Goal: Complete application form

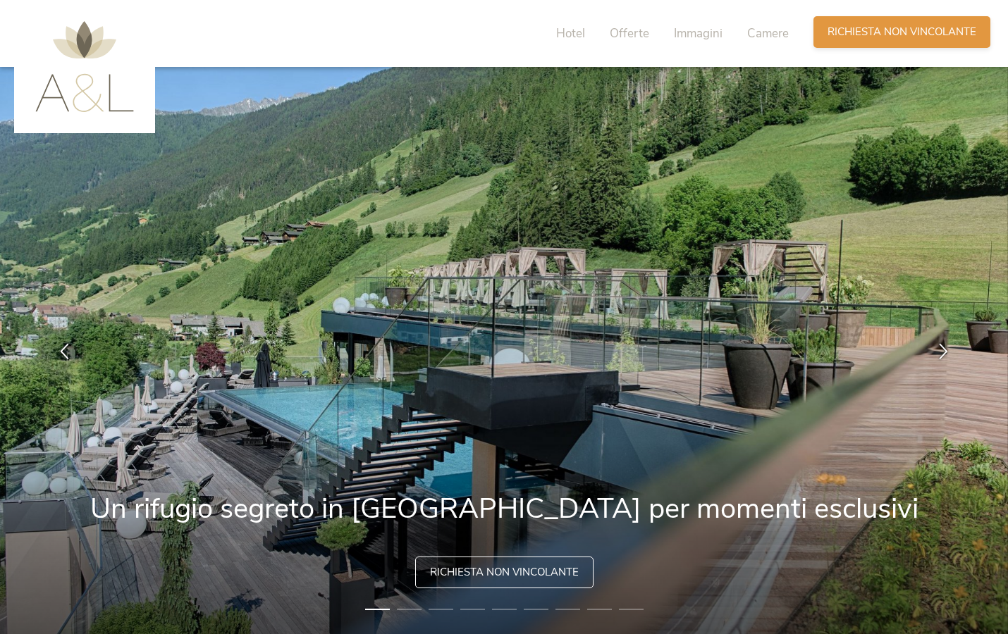
click at [885, 29] on span "Richiesta non vincolante" at bounding box center [901, 32] width 149 height 15
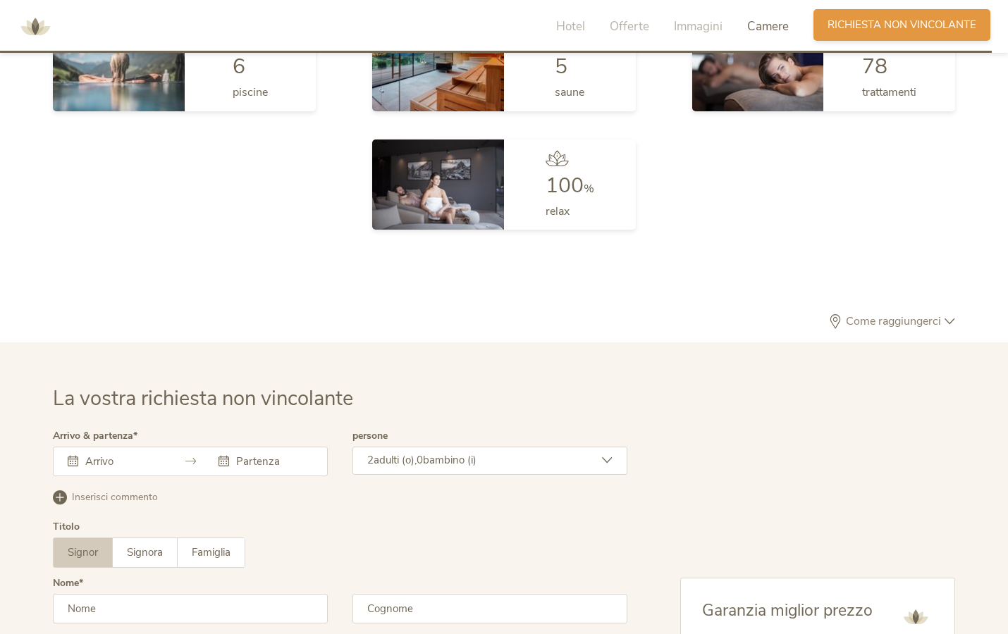
scroll to position [4240, 0]
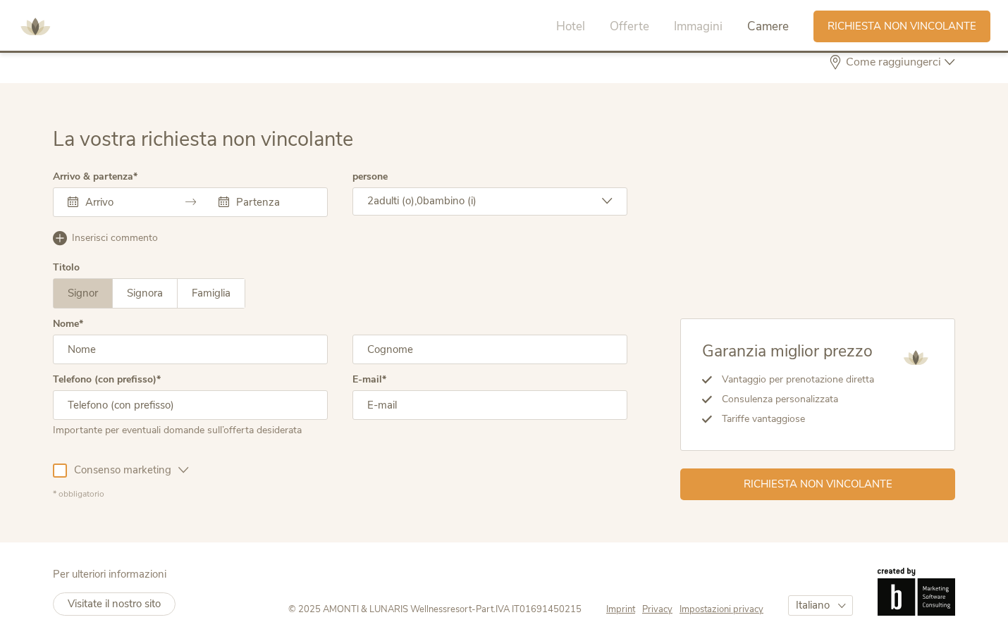
click at [77, 197] on icon at bounding box center [73, 202] width 11 height 11
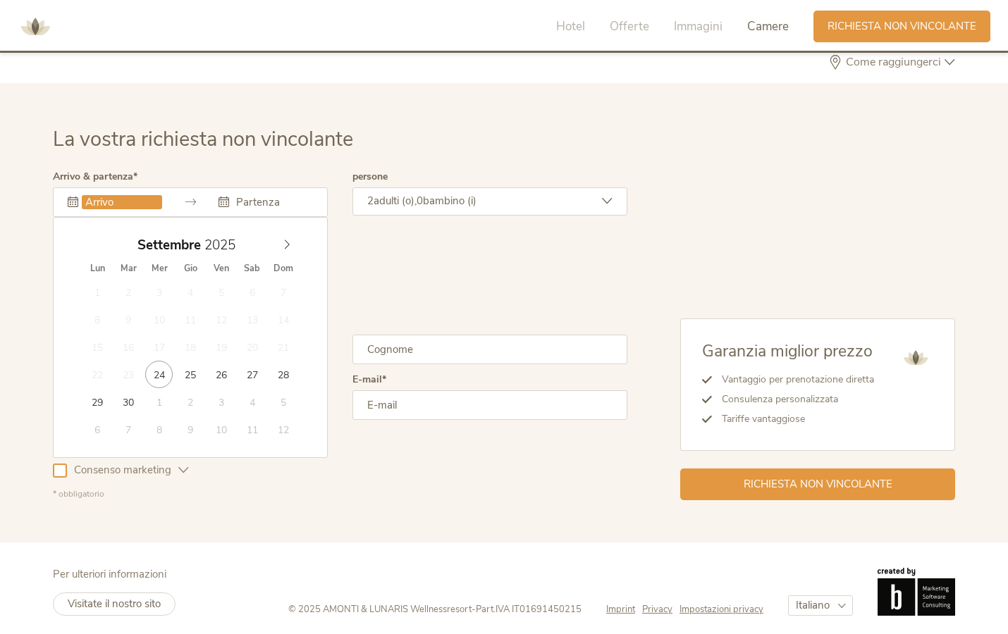
click at [99, 197] on input "text" at bounding box center [122, 202] width 80 height 14
click at [285, 240] on icon at bounding box center [287, 245] width 10 height 10
type input "2026"
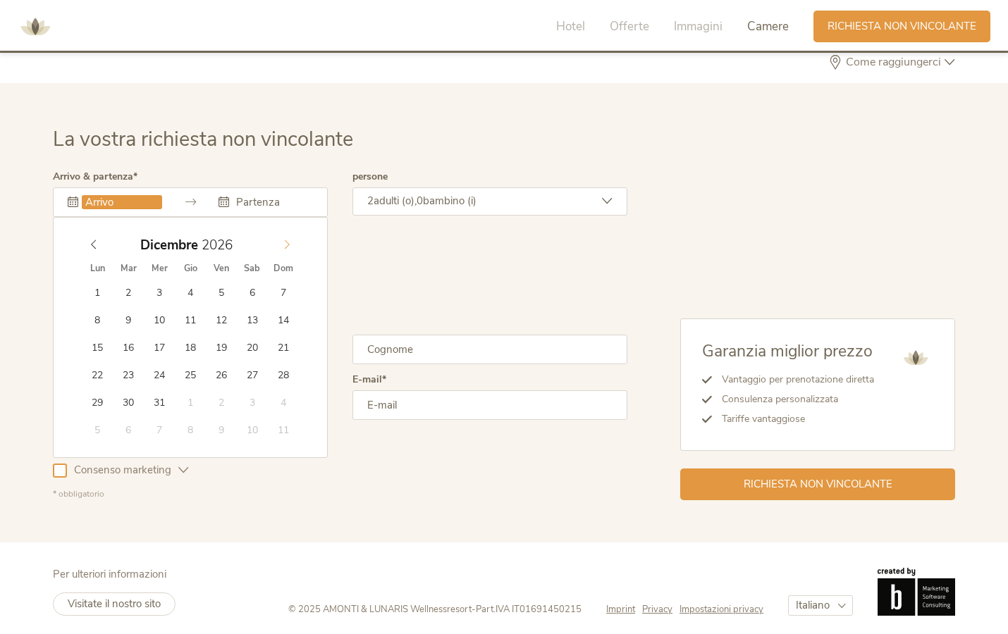
click at [285, 240] on icon at bounding box center [287, 245] width 10 height 10
type input "05.01.2026"
type input "2026"
type input "[DATE]"
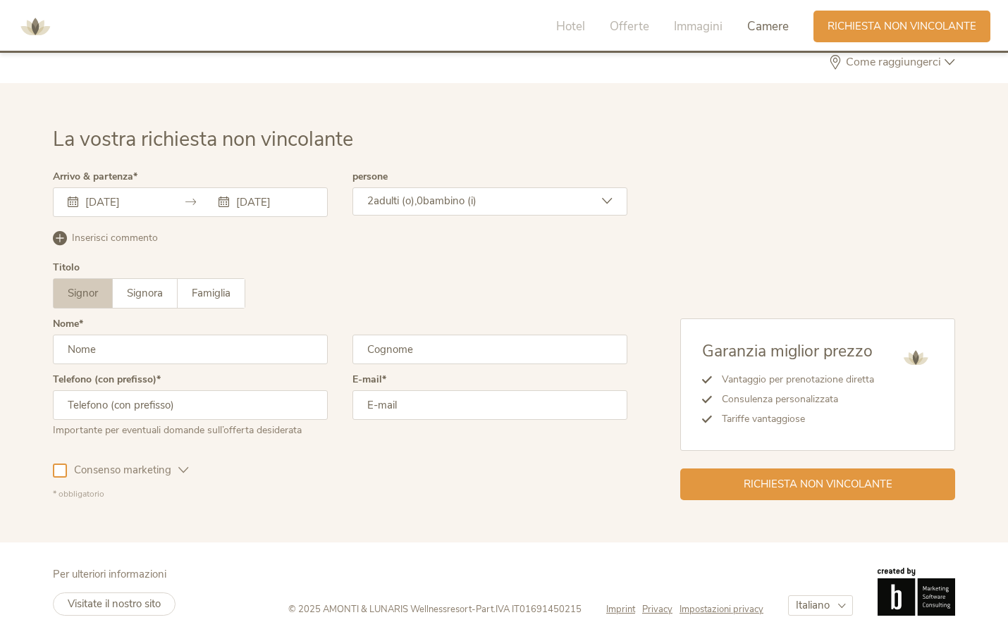
click at [461, 198] on span "bambino (i)" at bounding box center [450, 201] width 54 height 14
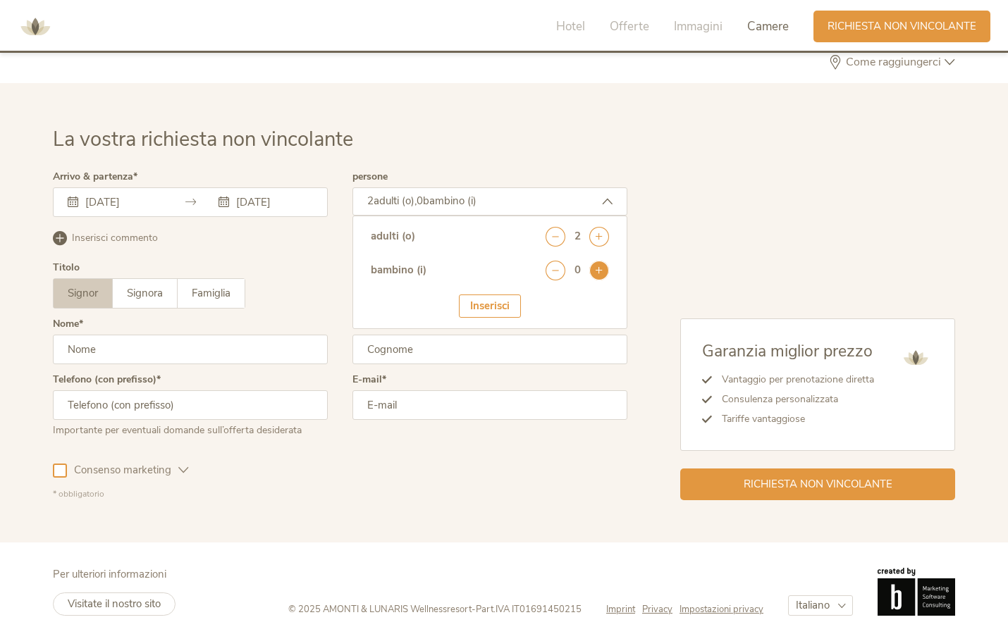
click at [593, 266] on icon at bounding box center [599, 271] width 20 height 20
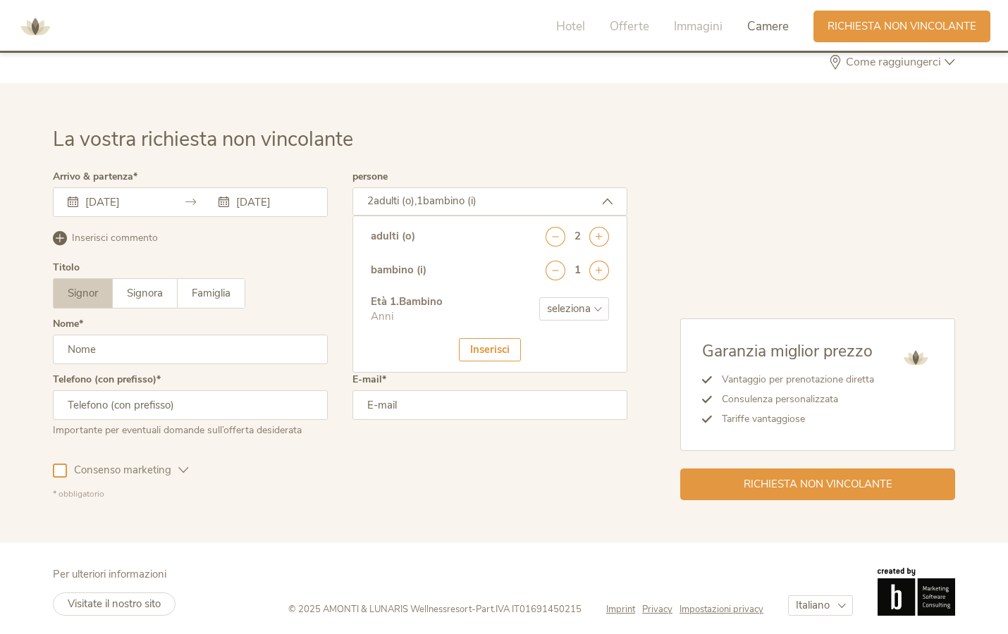
click at [585, 302] on select "seleziona 0 1 2 3 4 5 6 7 8 9 10 11 12 13 14 15 16 17" at bounding box center [574, 308] width 70 height 23
select select "8"
click at [495, 347] on div "Inserisci" at bounding box center [490, 349] width 62 height 23
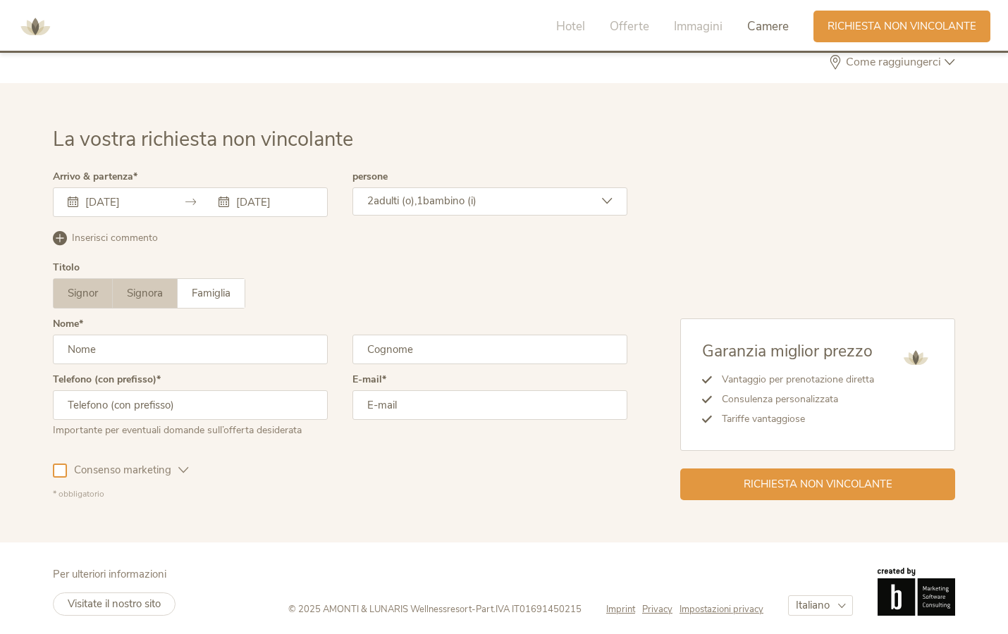
click at [133, 289] on span "Signora" at bounding box center [145, 293] width 36 height 14
type input "i"
type input "Ilaria"
type input "Marocchino"
type input "3283237336"
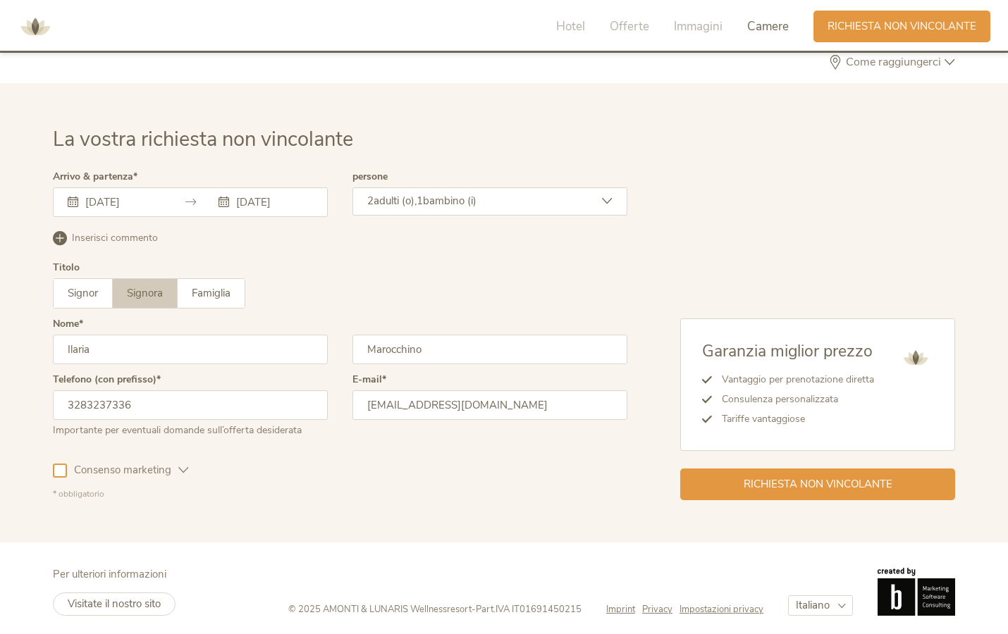
type input "[EMAIL_ADDRESS][DOMAIN_NAME]"
click at [61, 465] on div at bounding box center [60, 471] width 14 height 14
click at [839, 479] on span "Richiesta non vincolante" at bounding box center [818, 483] width 149 height 15
click at [102, 197] on input "05.01.2026" at bounding box center [122, 202] width 80 height 14
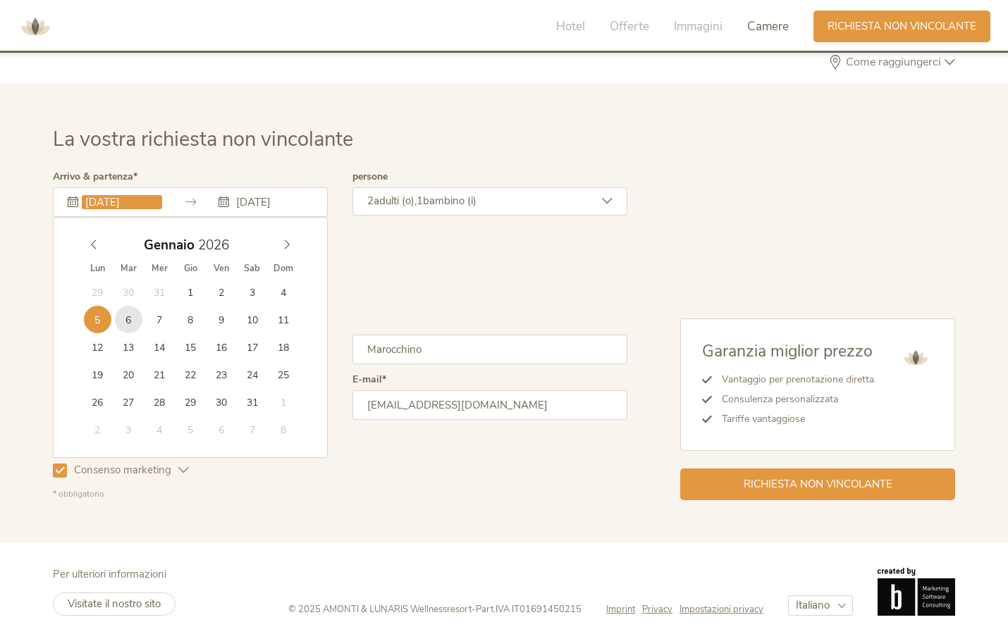
type input "[DATE]"
click at [534, 299] on div "Signor Signora Famiglia Signor Signora Famiglia" at bounding box center [340, 293] width 574 height 30
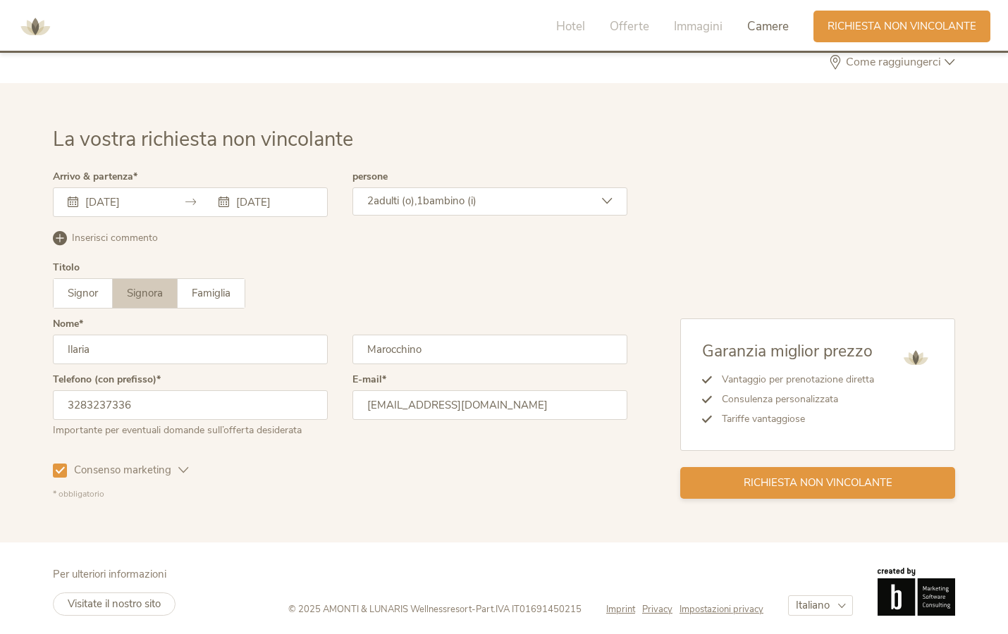
click at [799, 481] on span "Richiesta non vincolante" at bounding box center [818, 483] width 149 height 15
click at [818, 476] on span "Richiesta non vincolante" at bounding box center [818, 483] width 149 height 15
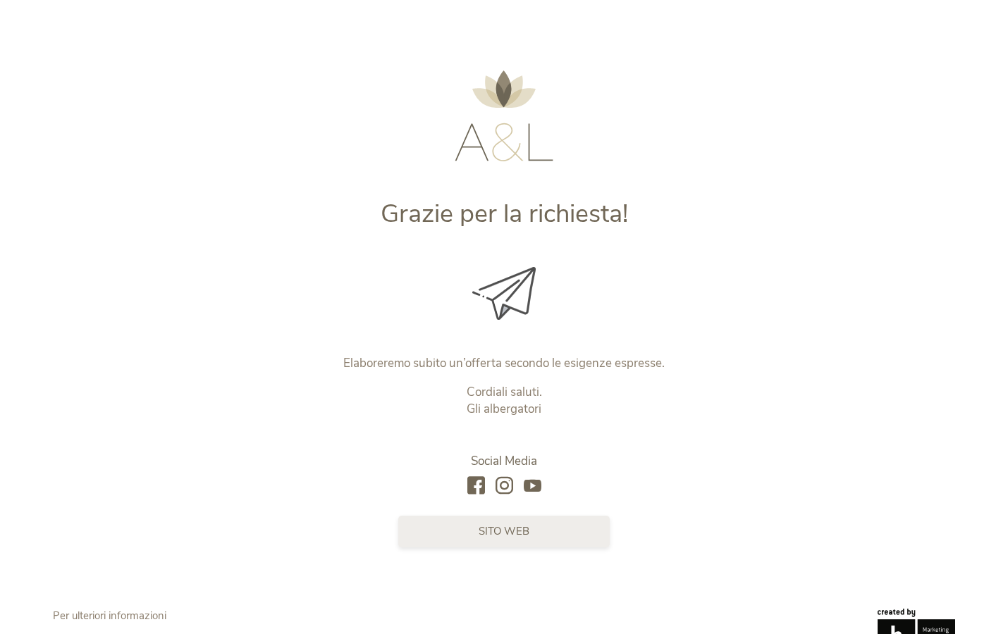
click at [491, 527] on span "sito web" at bounding box center [504, 531] width 51 height 15
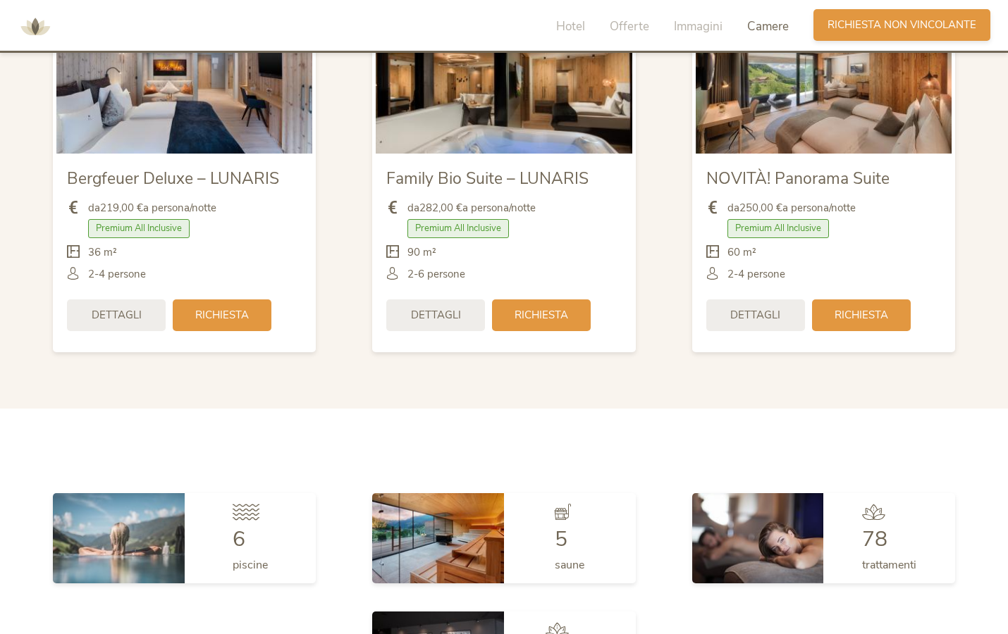
click at [914, 30] on span "Richiesta non vincolante" at bounding box center [901, 25] width 149 height 15
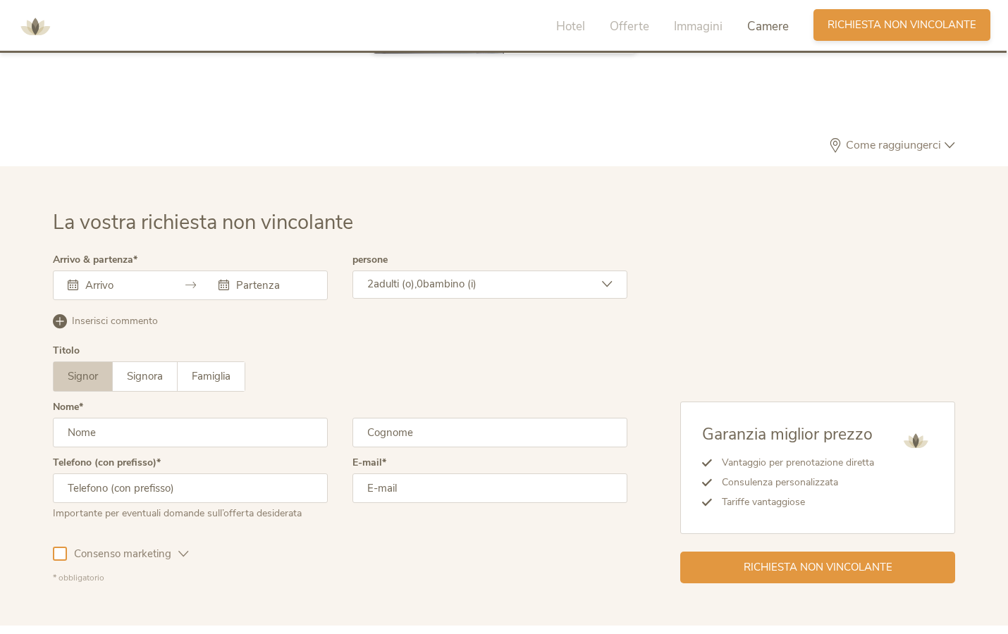
scroll to position [4240, 0]
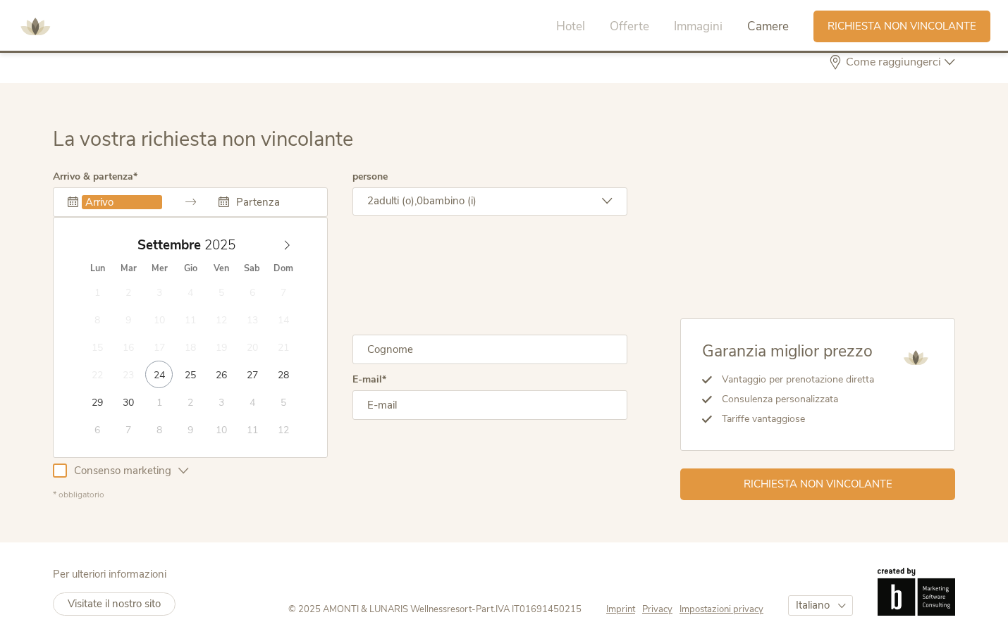
click at [92, 195] on input "text" at bounding box center [122, 202] width 80 height 14
click at [288, 244] on icon at bounding box center [287, 245] width 10 height 10
type input "2026"
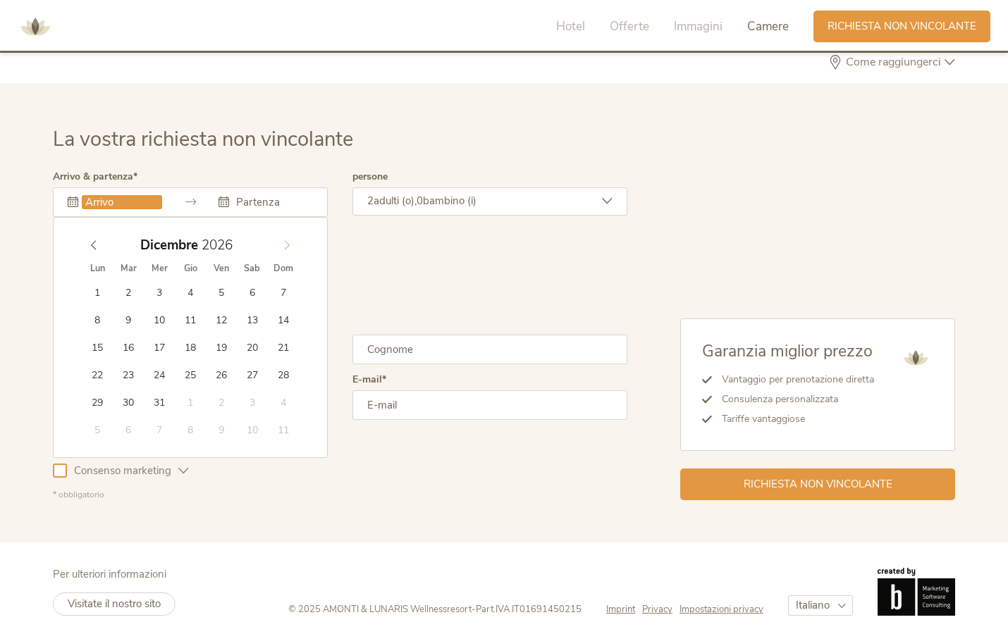
click at [288, 244] on icon at bounding box center [287, 245] width 10 height 10
type input "[DATE]"
type input "2026"
type input "[DATE]"
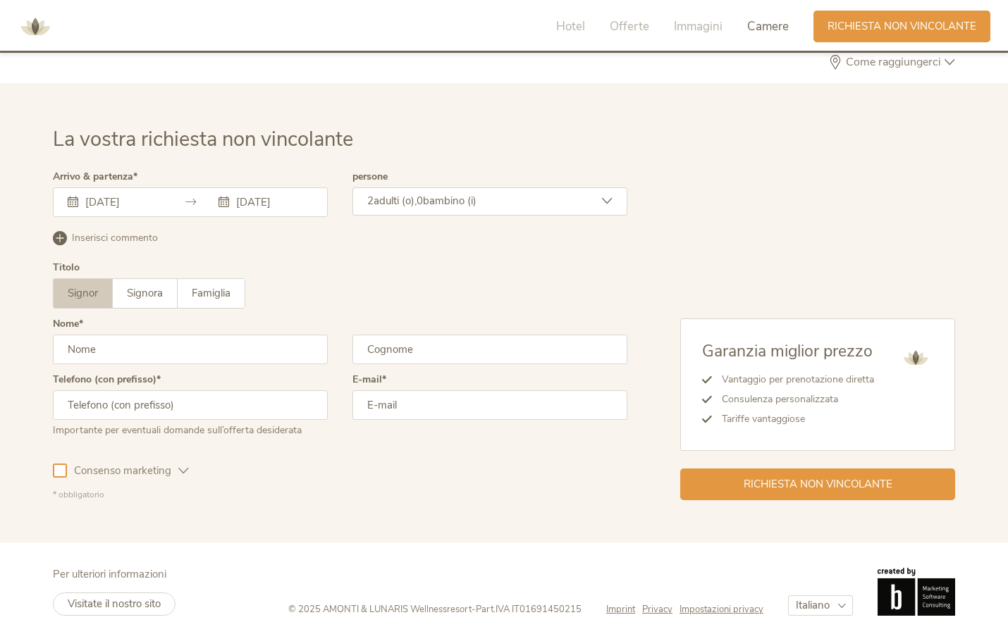
click at [457, 194] on span "bambino (i)" at bounding box center [450, 201] width 54 height 14
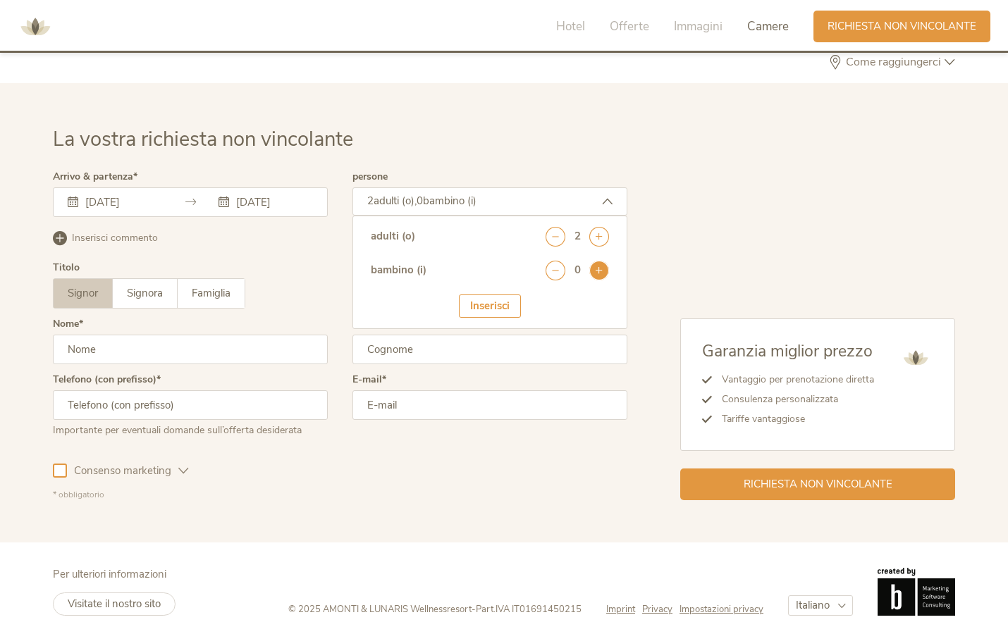
click at [600, 268] on icon at bounding box center [599, 271] width 20 height 20
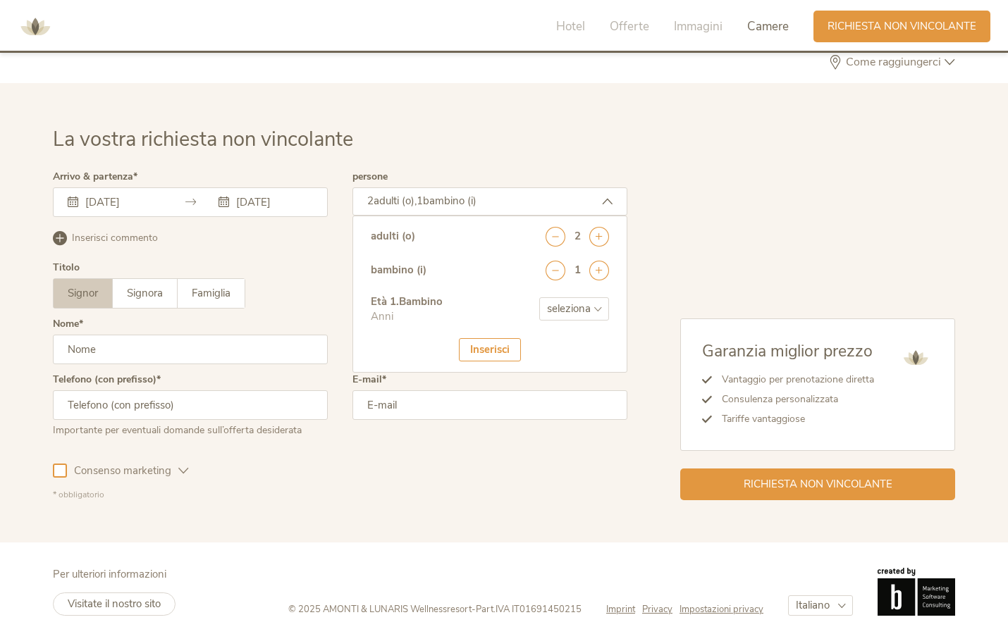
select select "8"
click at [199, 288] on div at bounding box center [339, 336] width 581 height 336
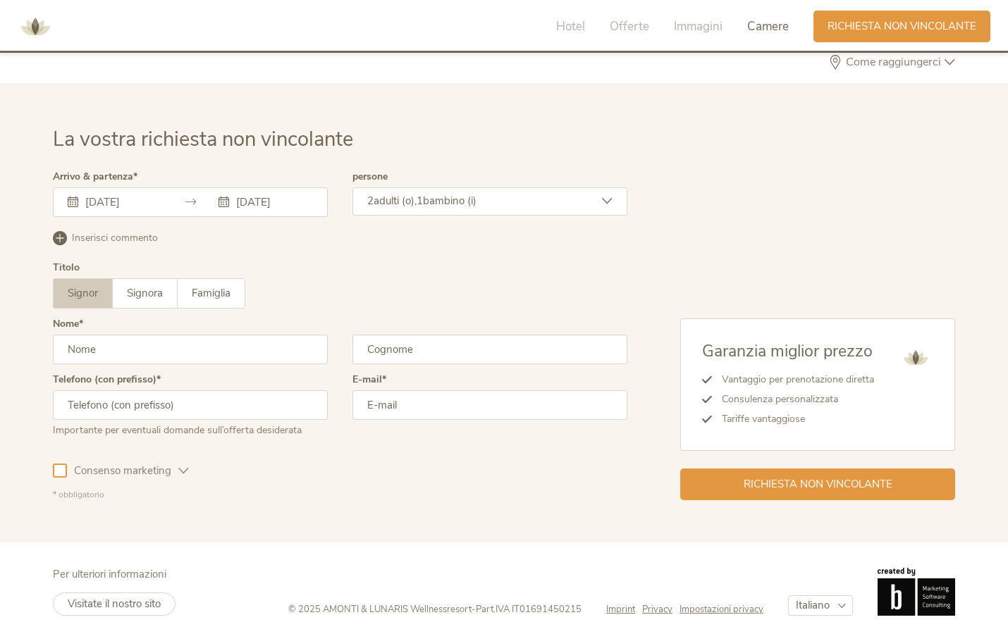
click at [199, 288] on span "Famiglia" at bounding box center [211, 293] width 39 height 14
type input "Ilaria"
type input "Marocchino"
type input "3283237336"
type input "[EMAIL_ADDRESS][DOMAIN_NAME]"
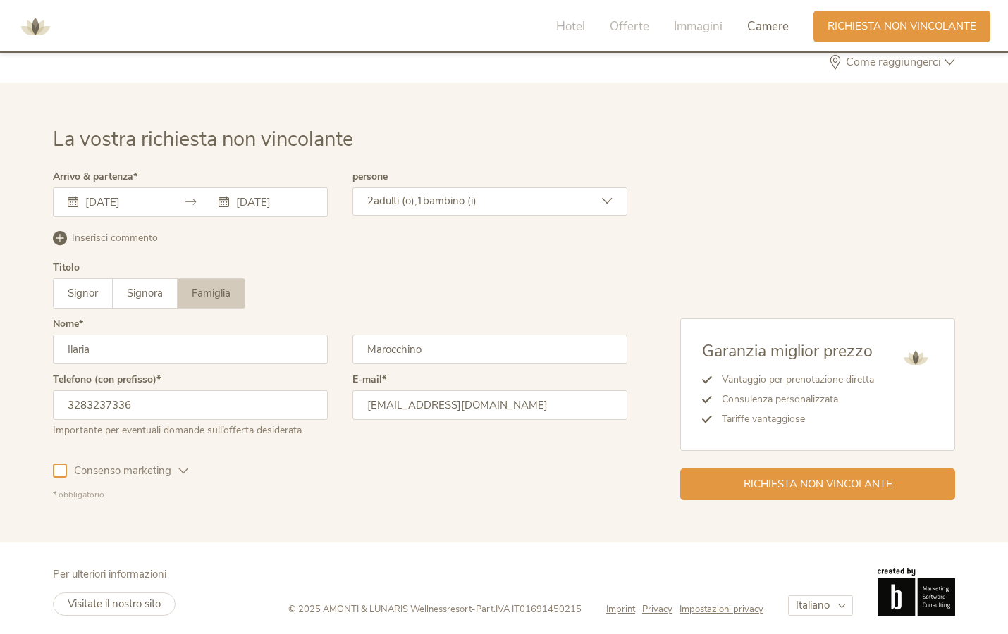
click at [59, 465] on div at bounding box center [60, 471] width 14 height 14
click at [787, 480] on span "Richiesta non vincolante" at bounding box center [818, 483] width 149 height 15
